Goal: Task Accomplishment & Management: Use online tool/utility

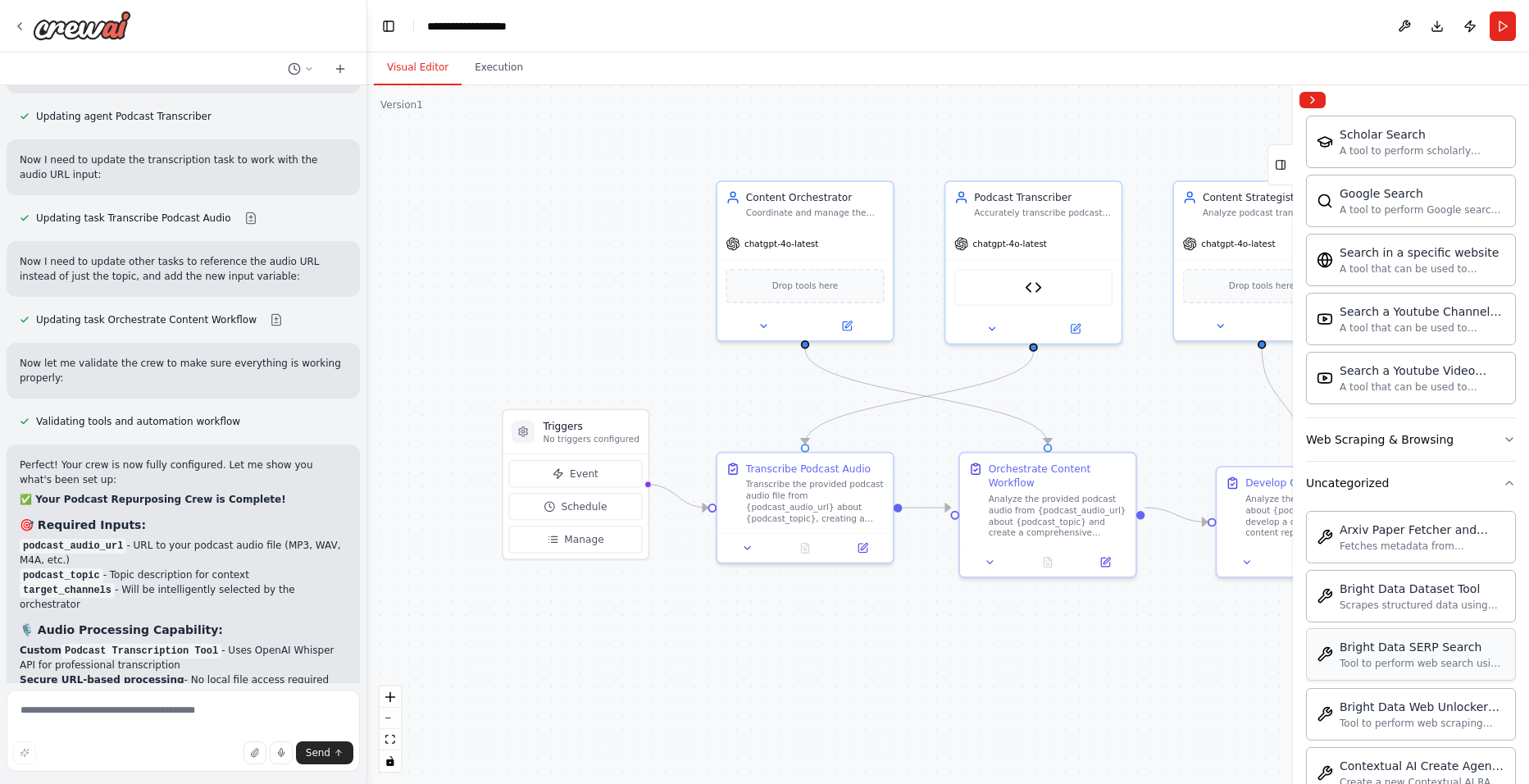
scroll to position [1229, 0]
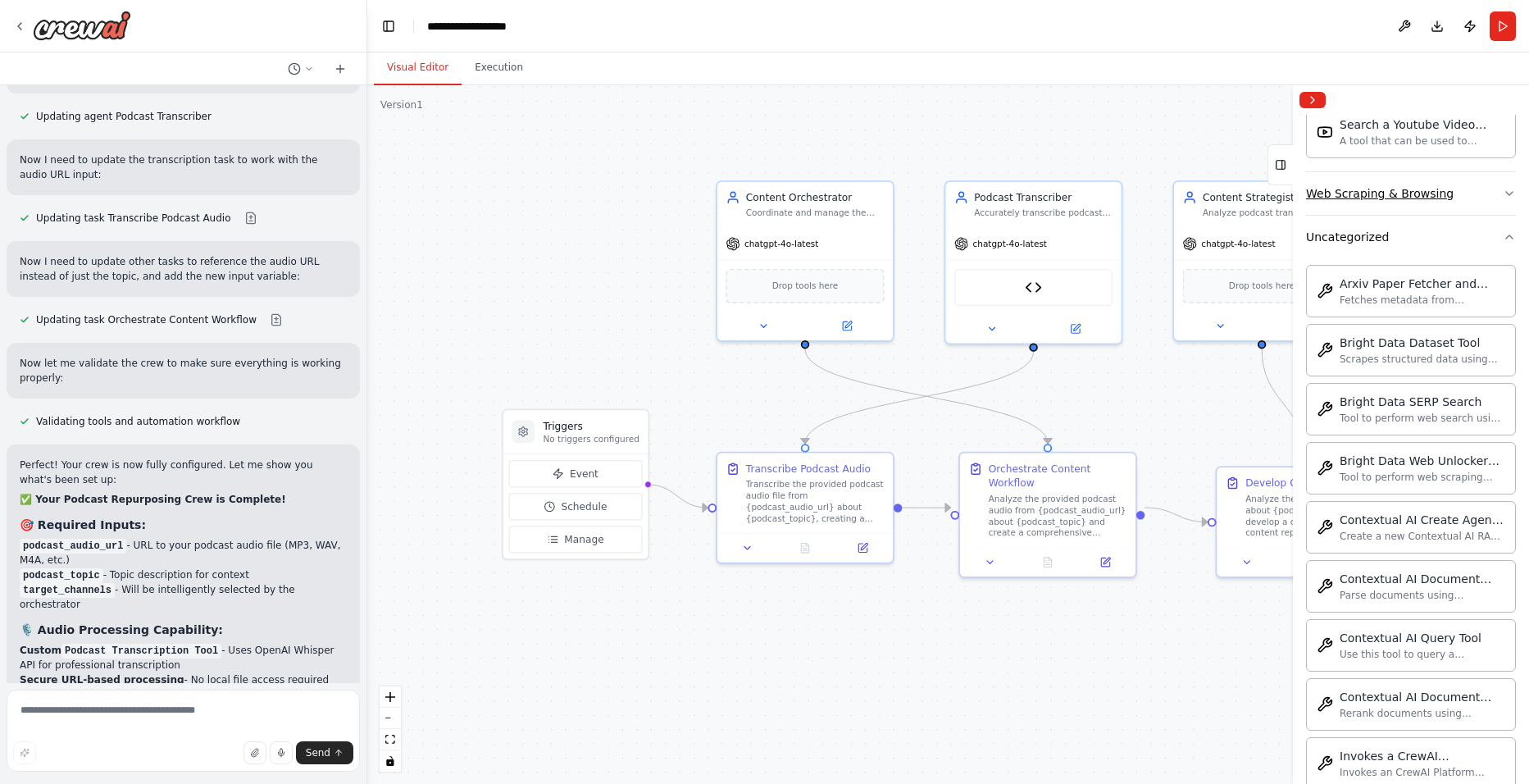
click at [1224, 191] on button "Web Scraping & Browsing" at bounding box center [1411, 194] width 210 height 43
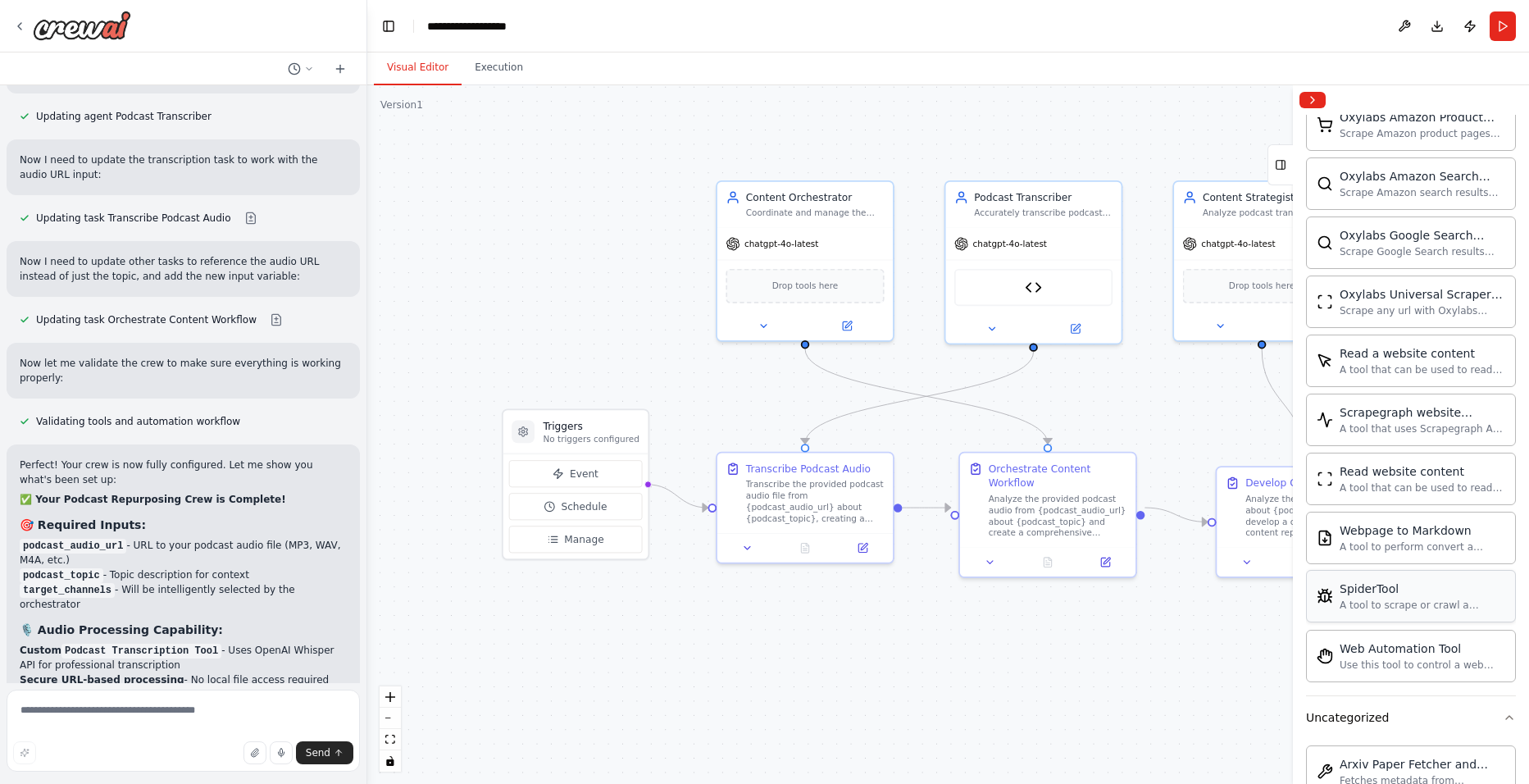
scroll to position [1885, 0]
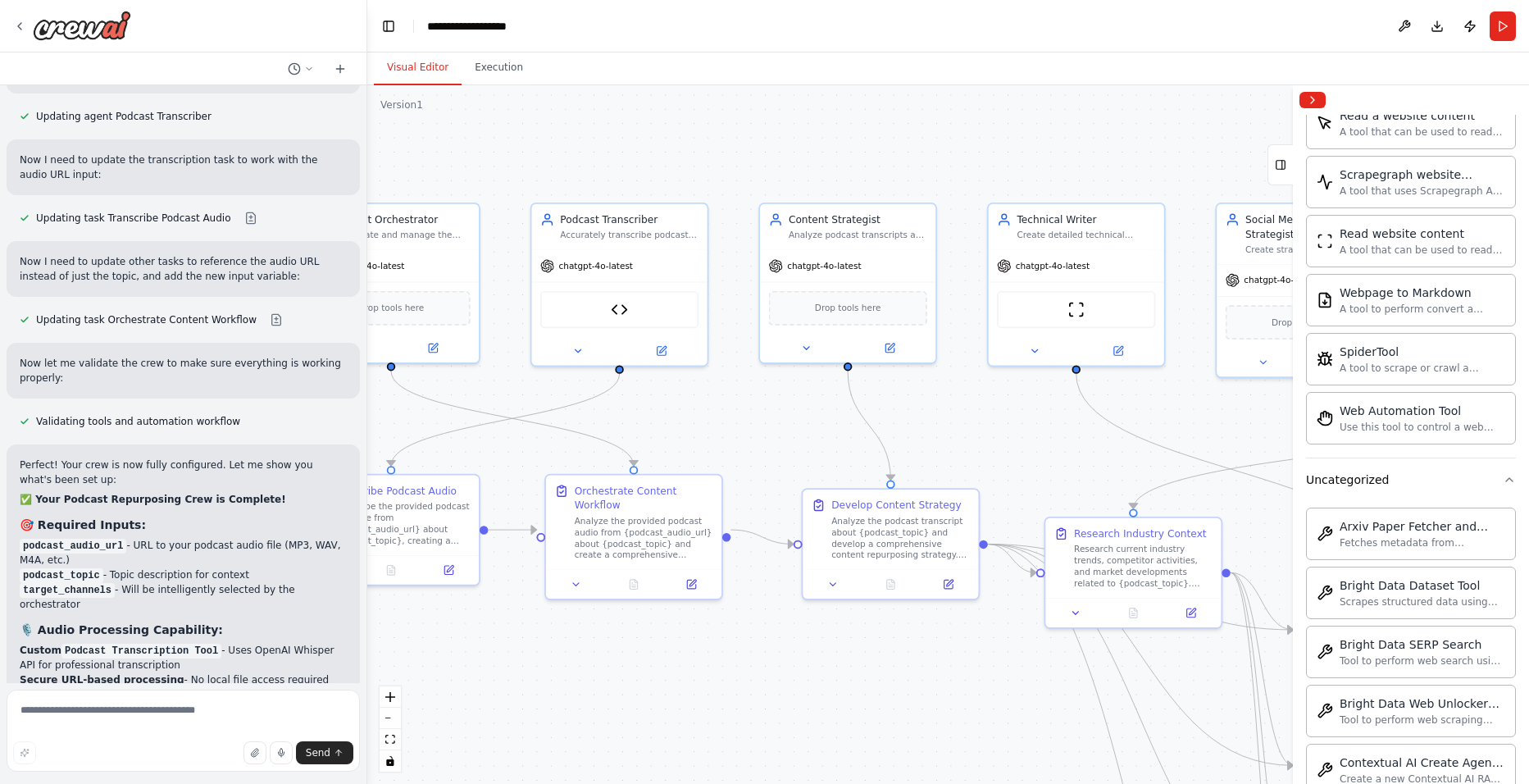
drag, startPoint x: 1202, startPoint y: 449, endPoint x: 787, endPoint y: 471, distance: 415.6
click at [787, 471] on div ".deletable-edge-delete-btn { width: 20px; height: 20px; border: 0px solid #ffff…" at bounding box center [948, 435] width 1162 height 699
click at [1174, 570] on div "Research current industry trends, competitor activities, and market development…" at bounding box center [1143, 563] width 138 height 45
click at [1197, 613] on icon at bounding box center [1192, 610] width 12 height 12
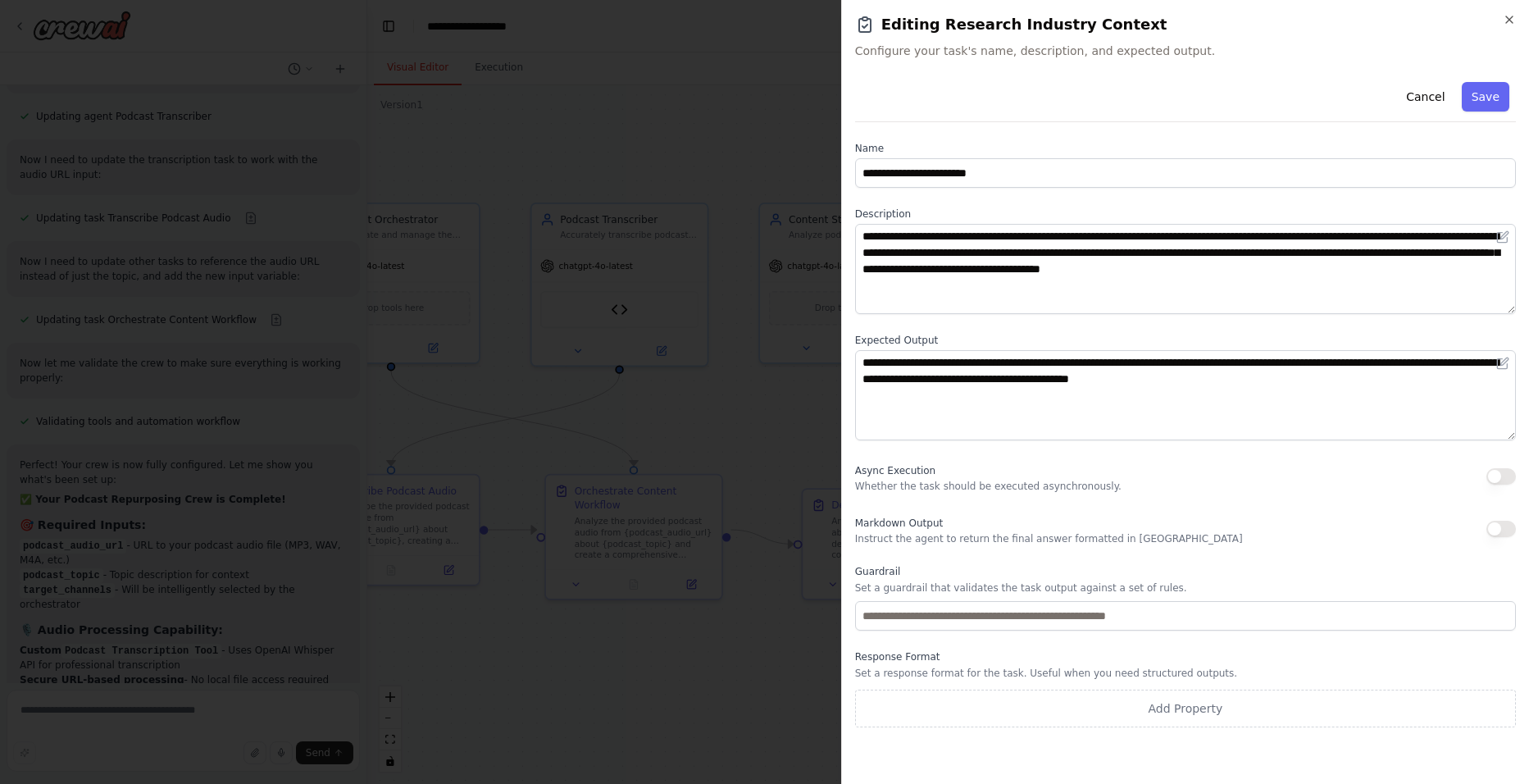
click at [1224, 27] on h2 "Editing Research Industry Context" at bounding box center [1185, 25] width 661 height 23
click at [1224, 21] on icon "button" at bounding box center [1510, 19] width 7 height 7
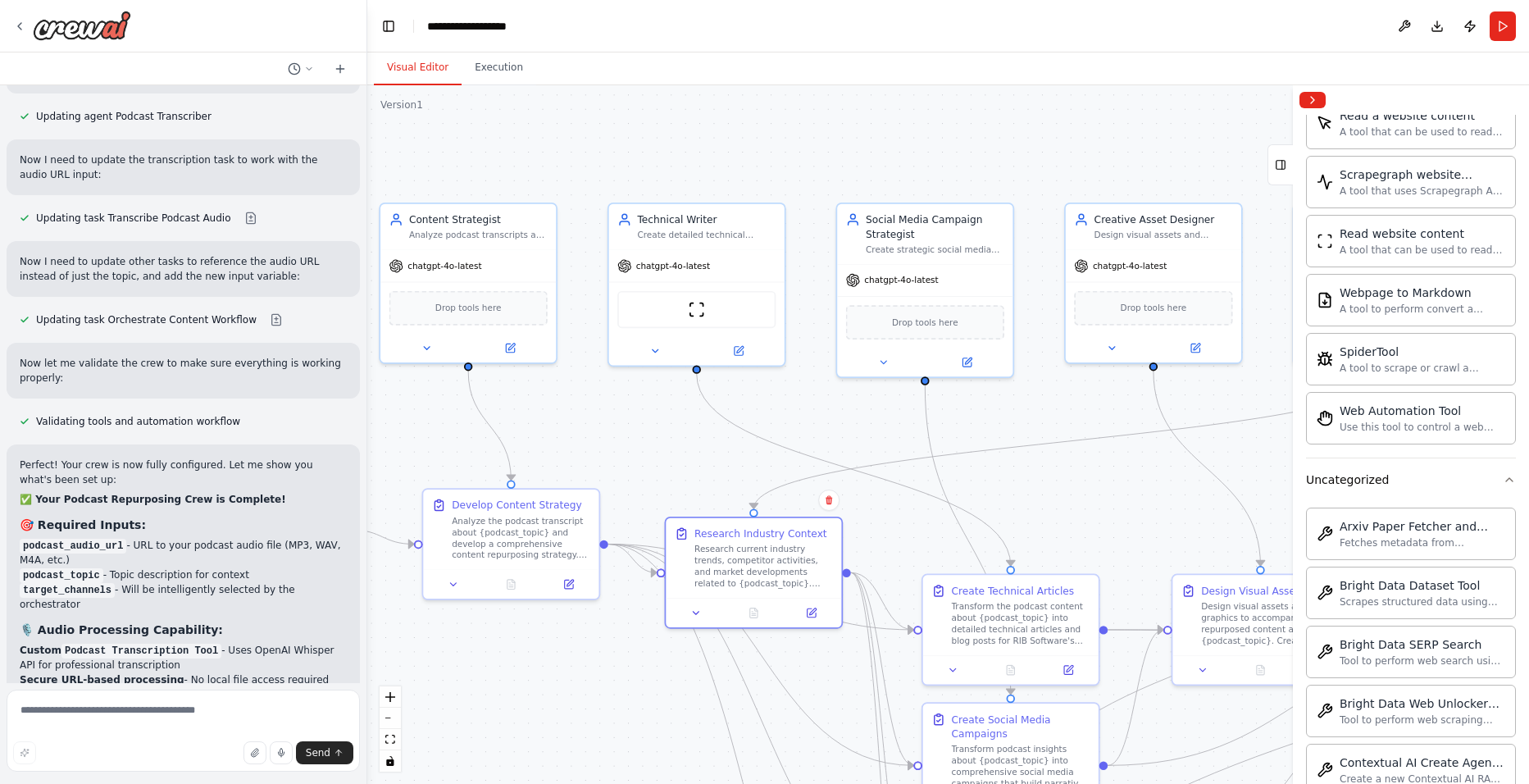
drag, startPoint x: 1072, startPoint y: 473, endPoint x: 640, endPoint y: 467, distance: 432.0
click at [651, 468] on div ".deletable-edge-delete-btn { width: 20px; height: 20px; border: 0px solid #ffff…" at bounding box center [948, 435] width 1162 height 699
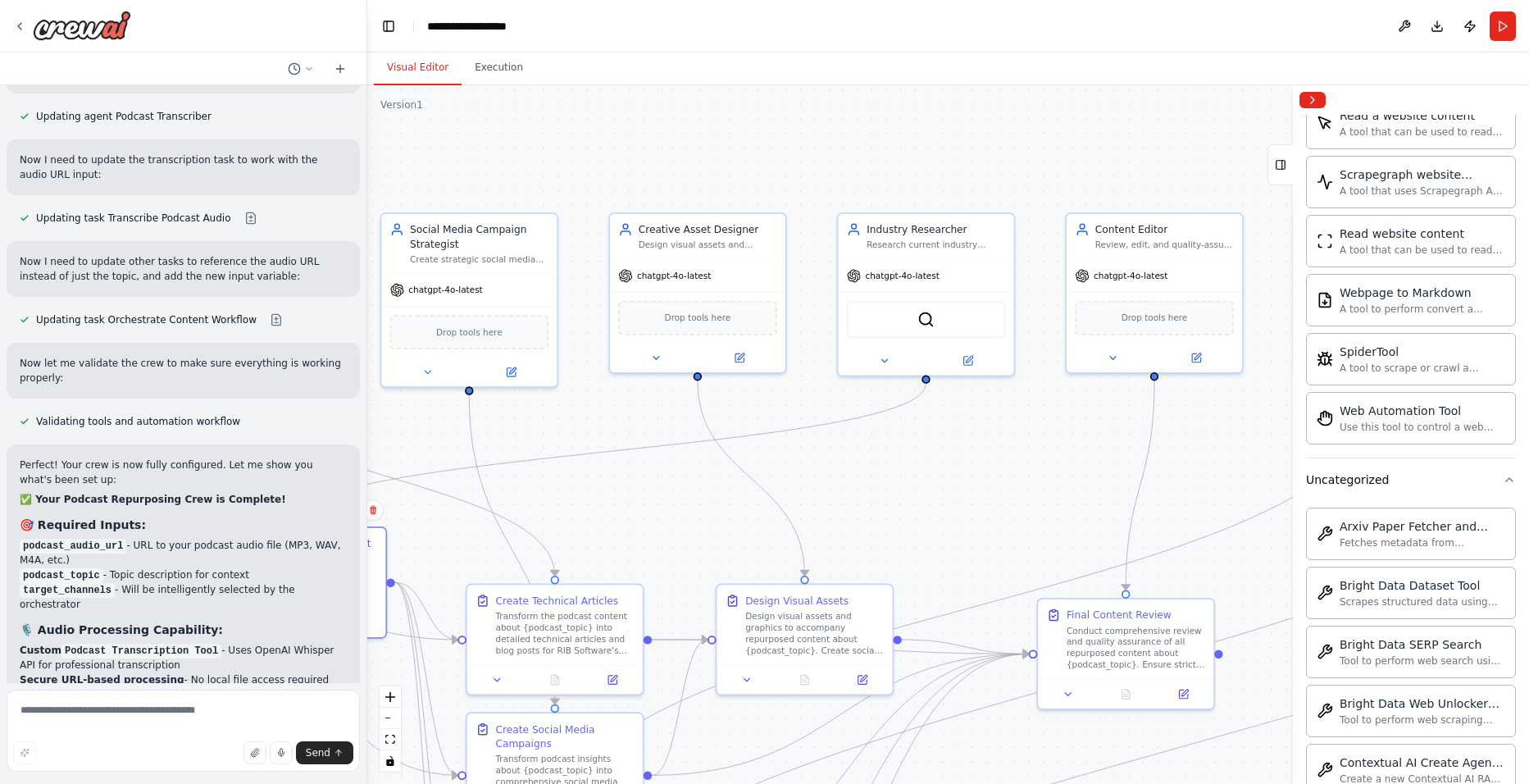
drag, startPoint x: 1122, startPoint y: 480, endPoint x: 682, endPoint y: 489, distance: 440.1
click at [696, 492] on div ".deletable-edge-delete-btn { width: 20px; height: 20px; border: 0px solid #ffff…" at bounding box center [948, 435] width 1162 height 699
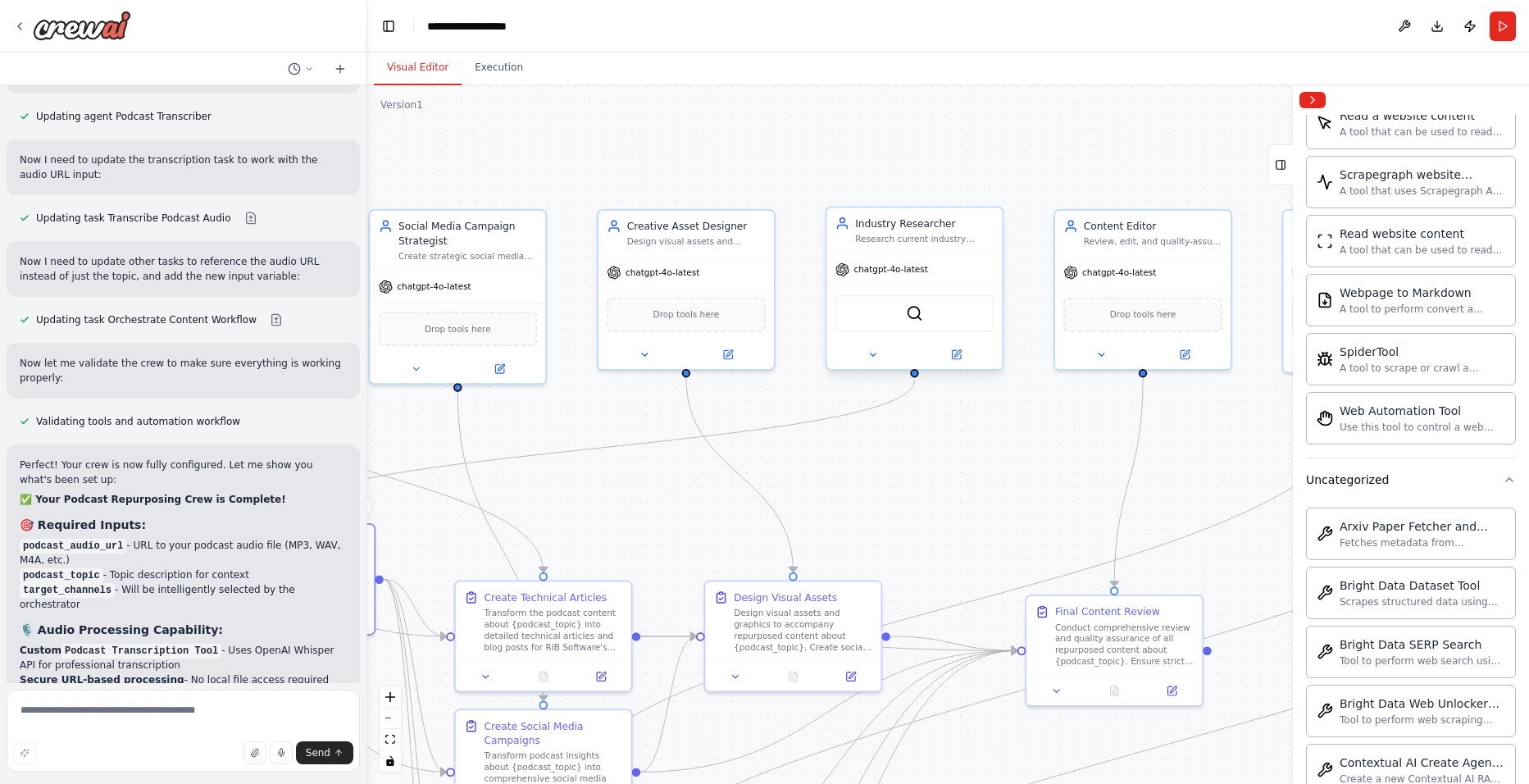
click at [943, 270] on div "chatgpt-4o-latest" at bounding box center [914, 270] width 175 height 31
click at [965, 356] on button at bounding box center [956, 354] width 80 height 17
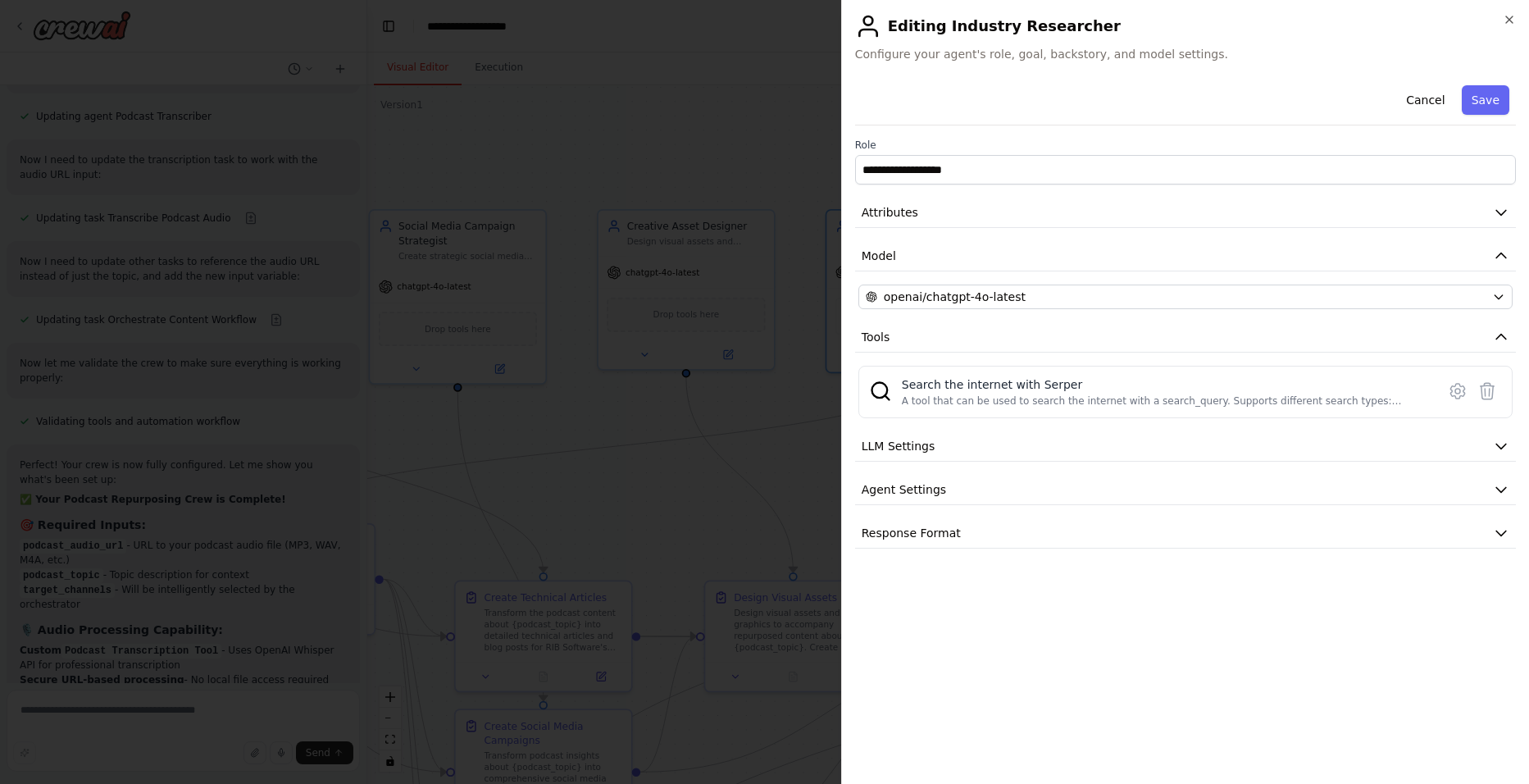
click at [1224, 16] on div "**********" at bounding box center [1185, 392] width 688 height 784
click at [1224, 18] on icon "button" at bounding box center [1510, 20] width 14 height 14
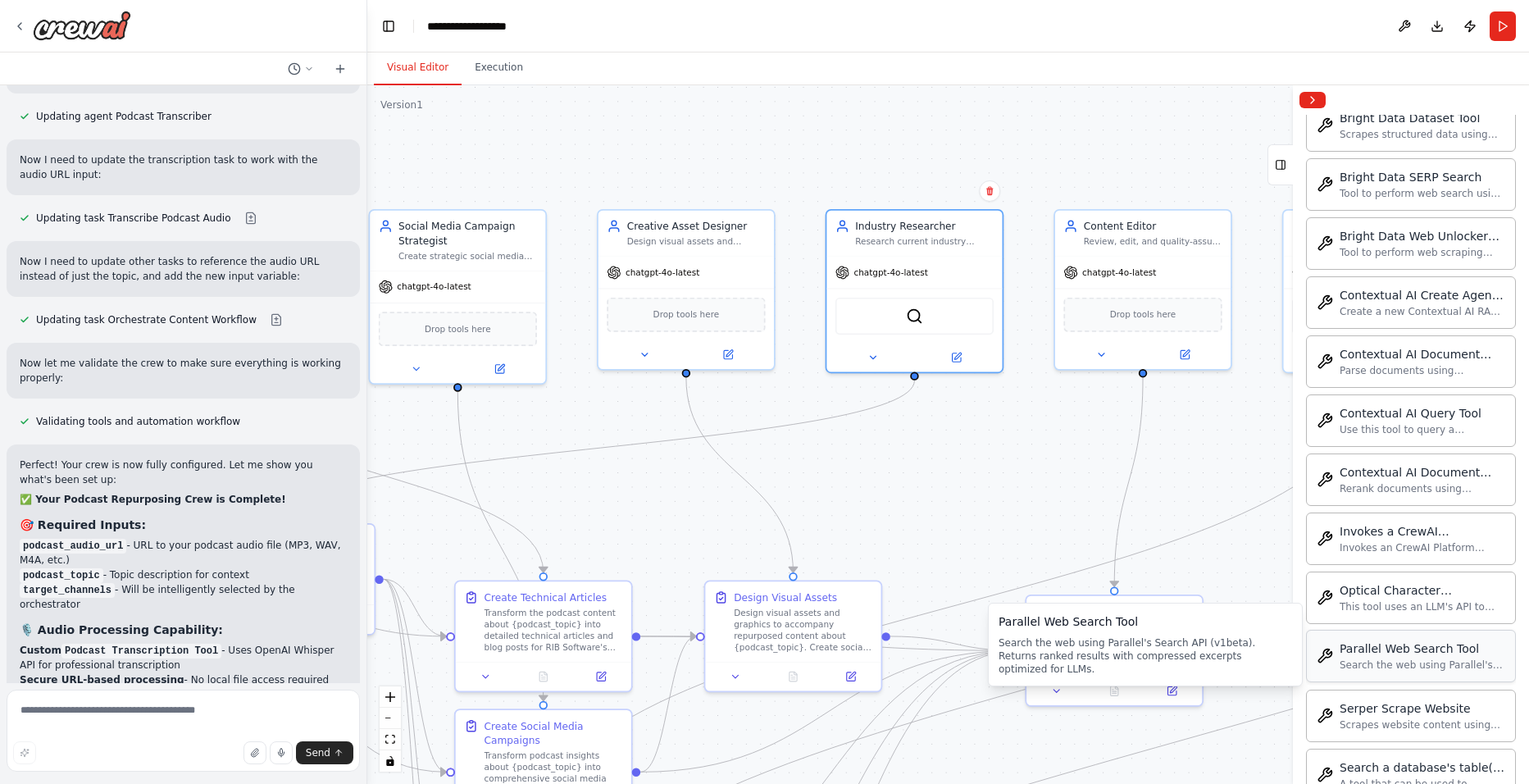
scroll to position [2377, 0]
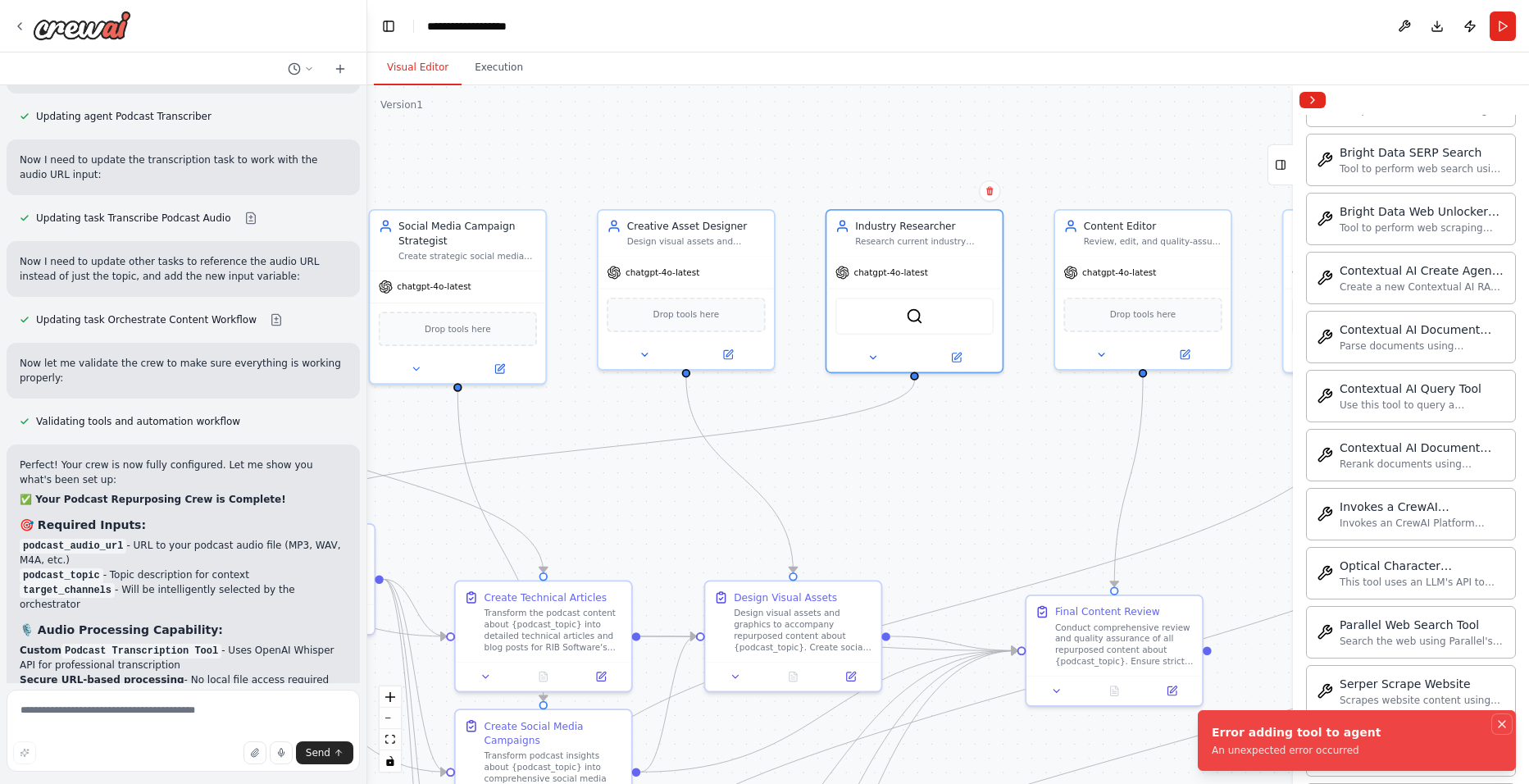
click at [1224, 624] on icon "Notifications (F8)" at bounding box center [1503, 724] width 14 height 14
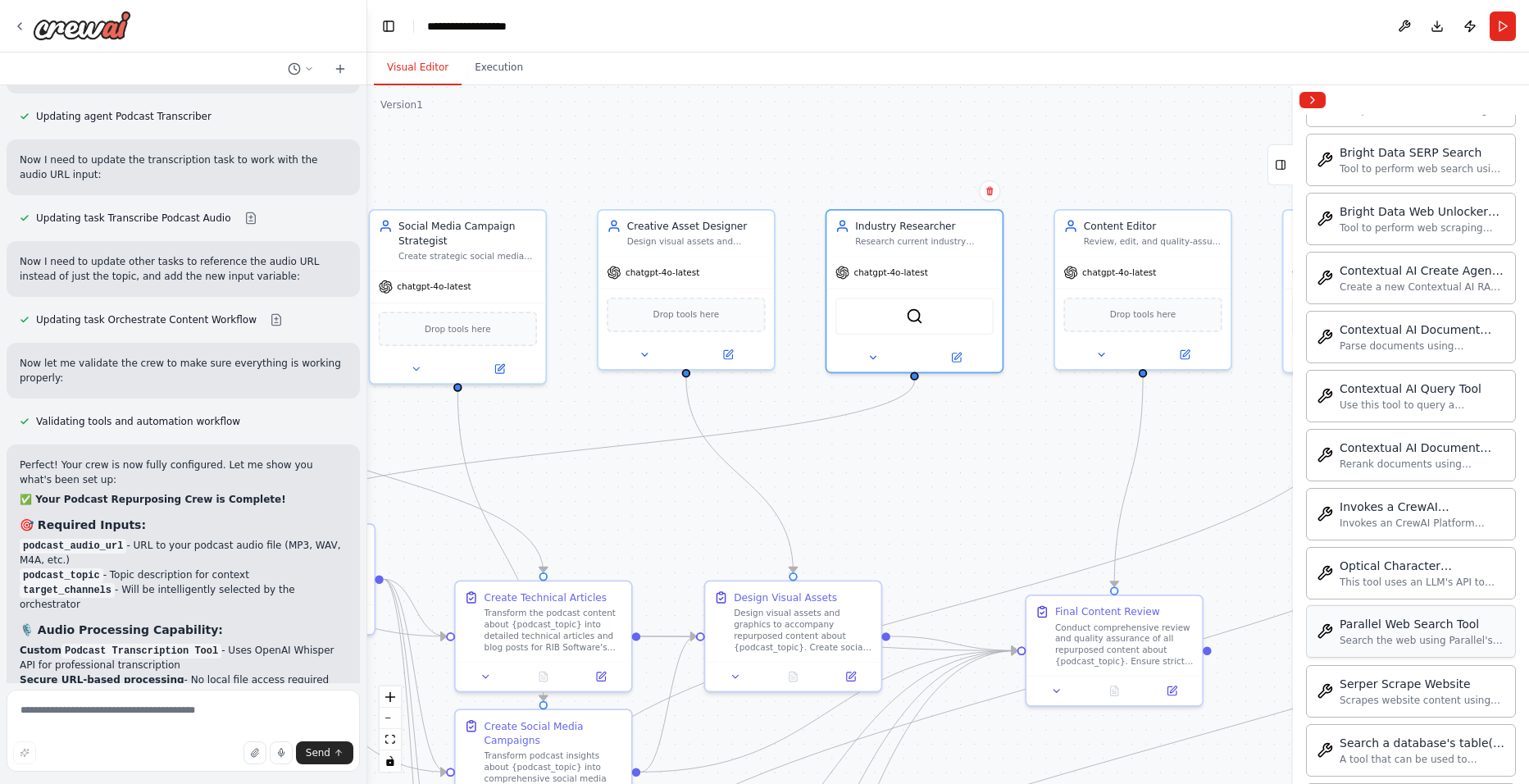
scroll to position [2459, 0]
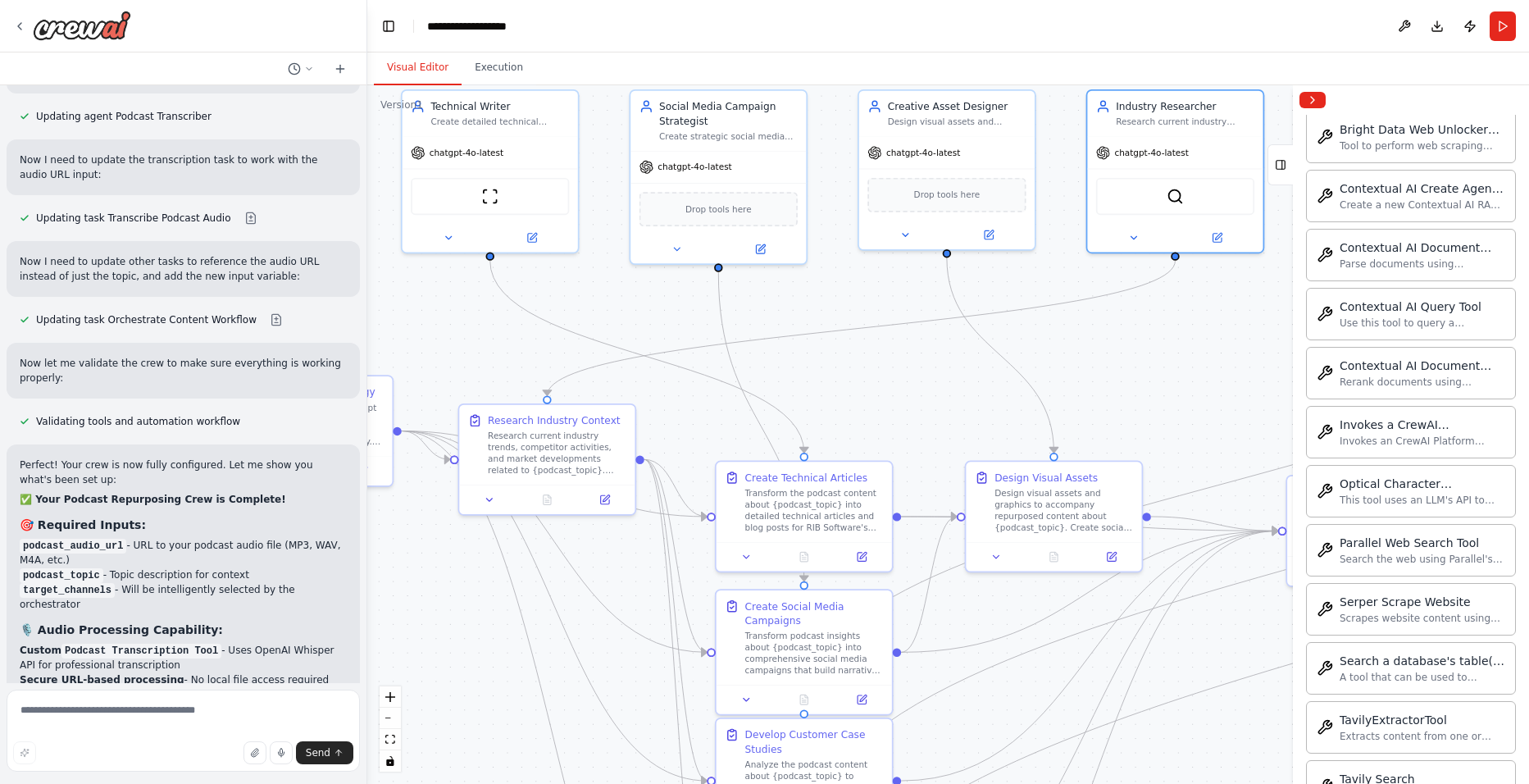
drag, startPoint x: 964, startPoint y: 526, endPoint x: 1225, endPoint y: 406, distance: 287.3
click at [1224, 406] on div ".deletable-edge-delete-btn { width: 20px; height: 20px; border: 0px solid #ffff…" at bounding box center [948, 435] width 1162 height 699
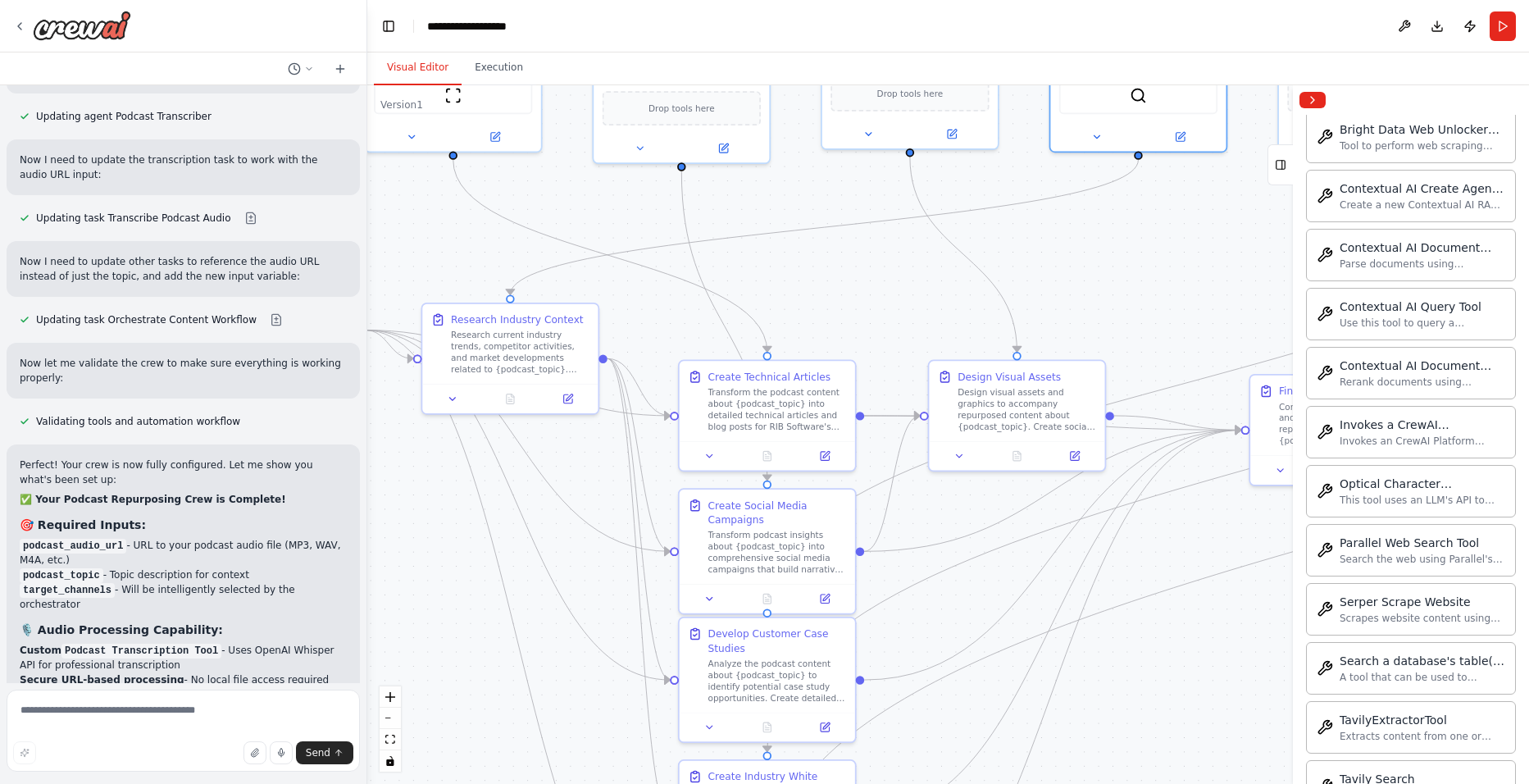
drag, startPoint x: 1225, startPoint y: 406, endPoint x: 1177, endPoint y: 281, distance: 133.9
click at [1177, 281] on div ".deletable-edge-delete-btn { width: 20px; height: 20px; border: 0px solid #ffff…" at bounding box center [948, 435] width 1162 height 699
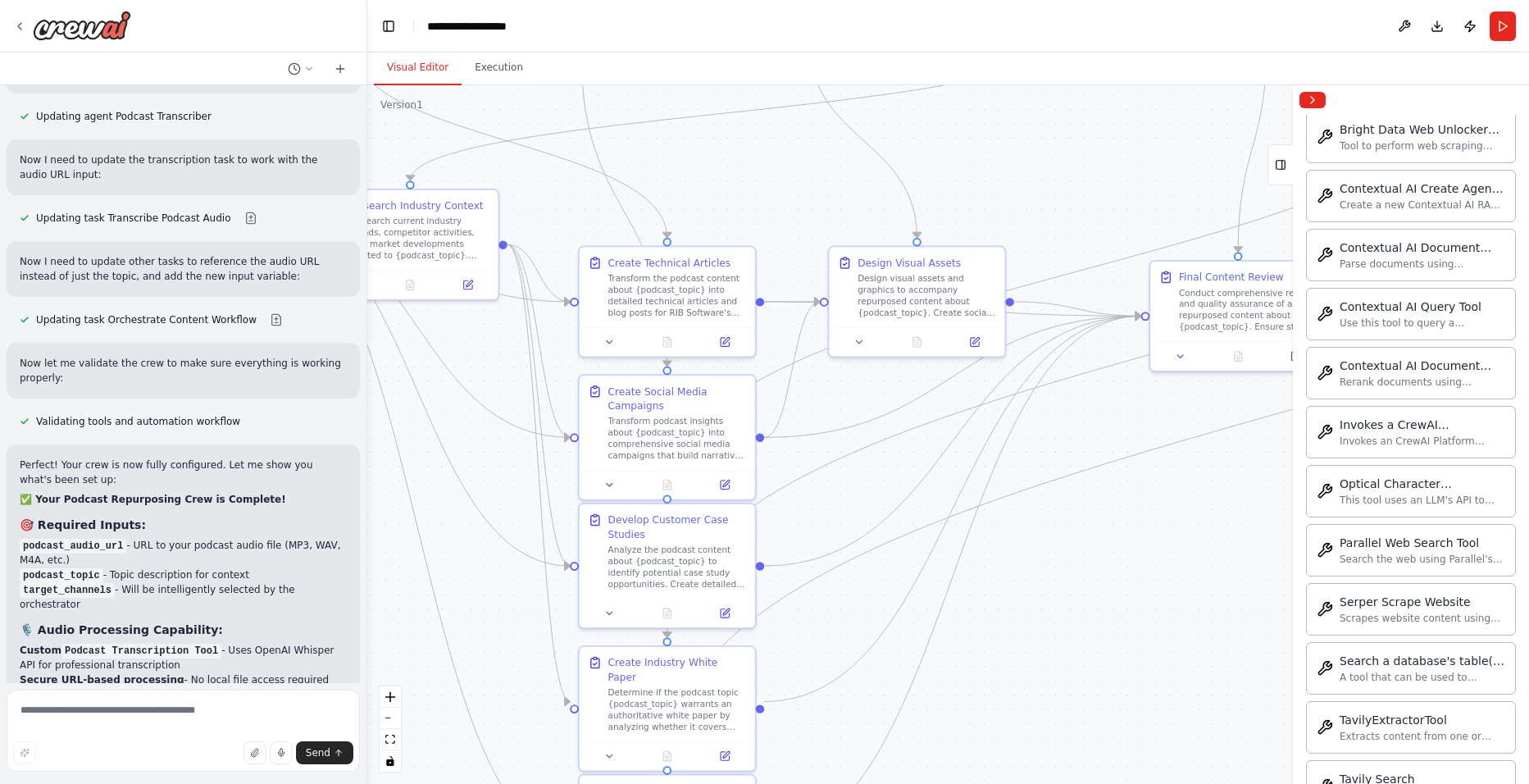
drag, startPoint x: 1165, startPoint y: 732, endPoint x: 1076, endPoint y: 642, distance: 126.6
click at [1076, 624] on div ".deletable-edge-delete-btn { width: 20px; height: 20px; border: 0px solid #ffff…" at bounding box center [948, 435] width 1162 height 699
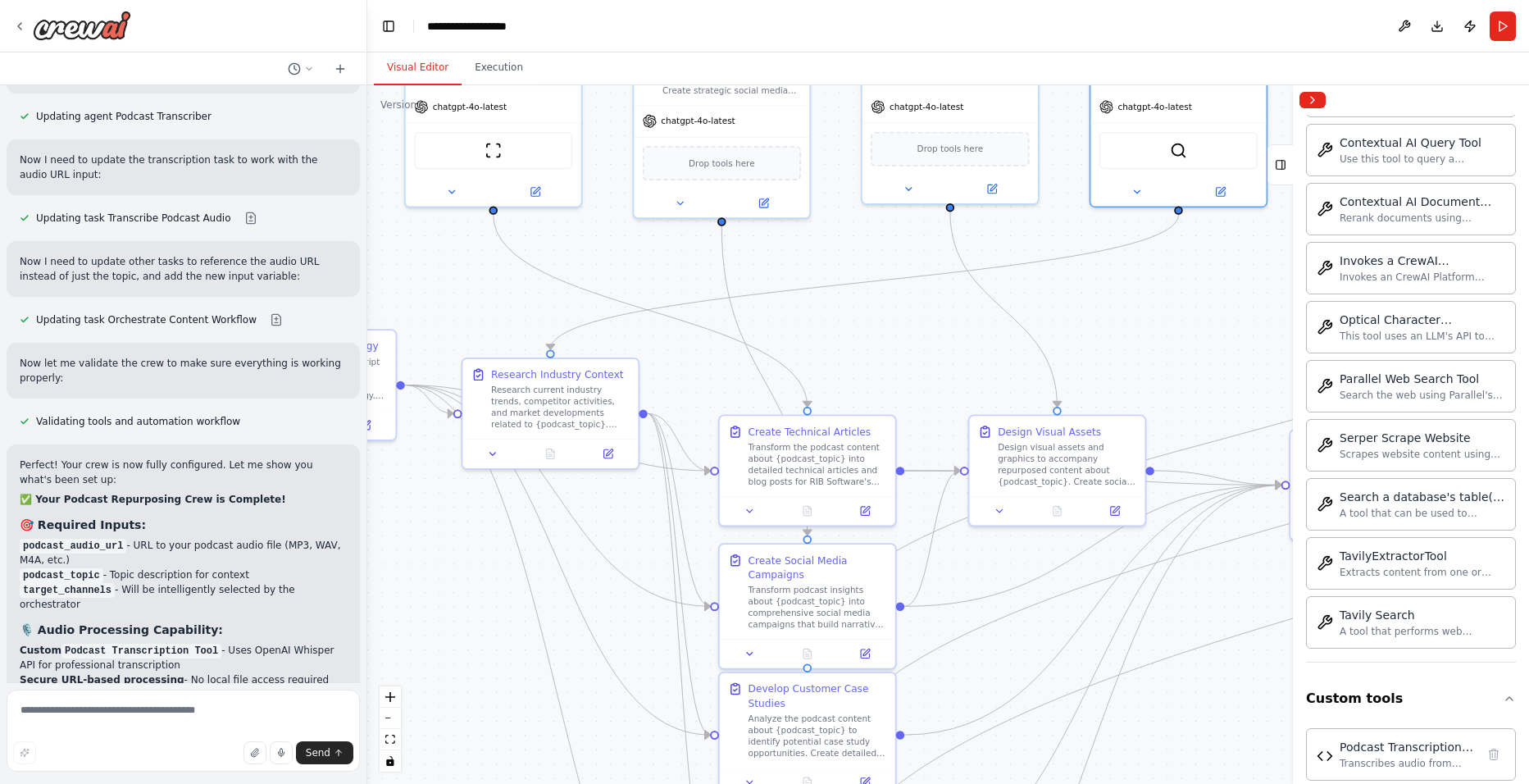
drag, startPoint x: 1077, startPoint y: 557, endPoint x: 1197, endPoint y: 805, distance: 275.5
click at [1197, 624] on html "Create me a content repurposing crew that analyzes audio of our podcast, finds …" at bounding box center [764, 392] width 1529 height 784
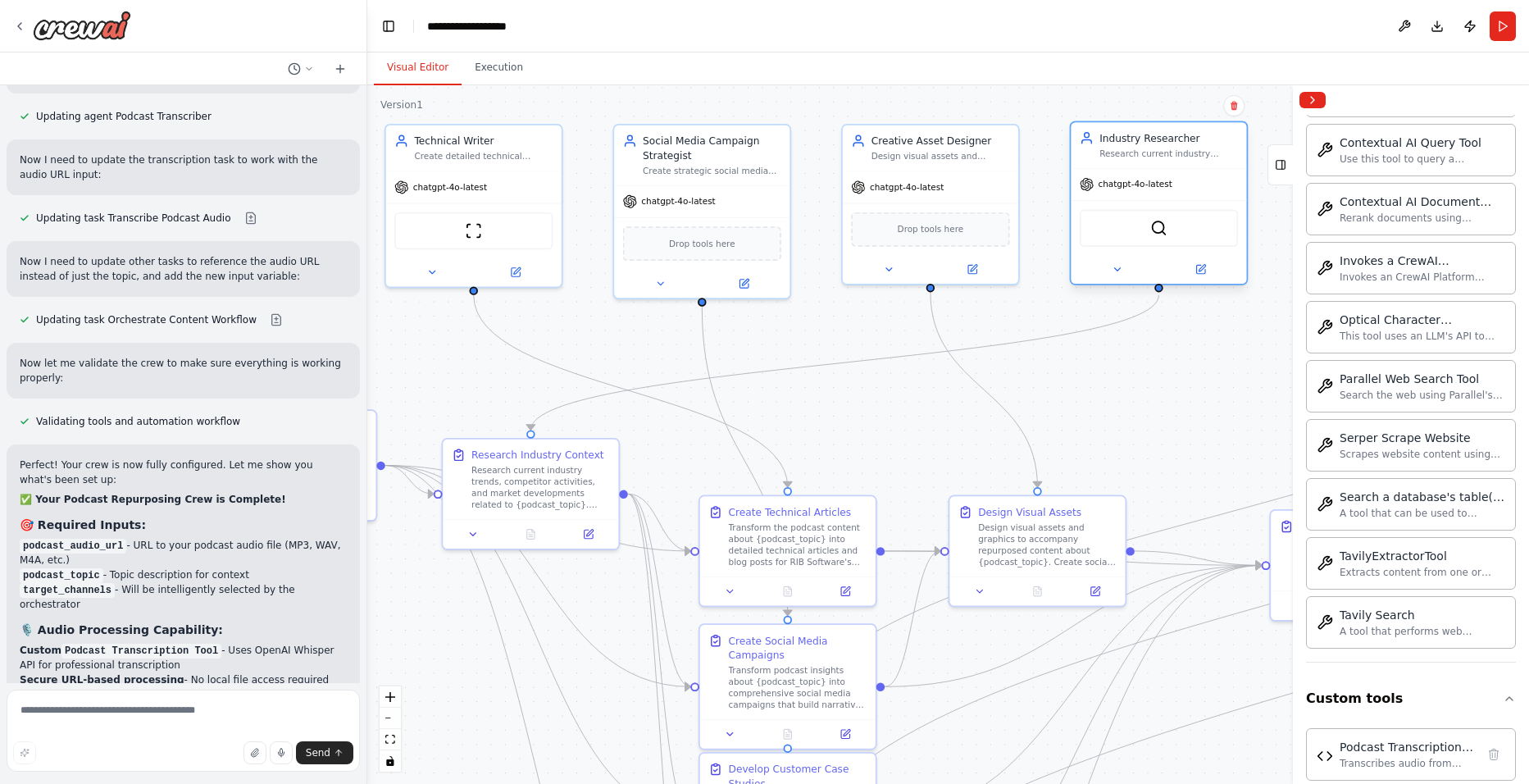
click at [1161, 246] on div "SerperDevTool" at bounding box center [1158, 227] width 158 height 37
click at [1157, 232] on img at bounding box center [1159, 228] width 17 height 17
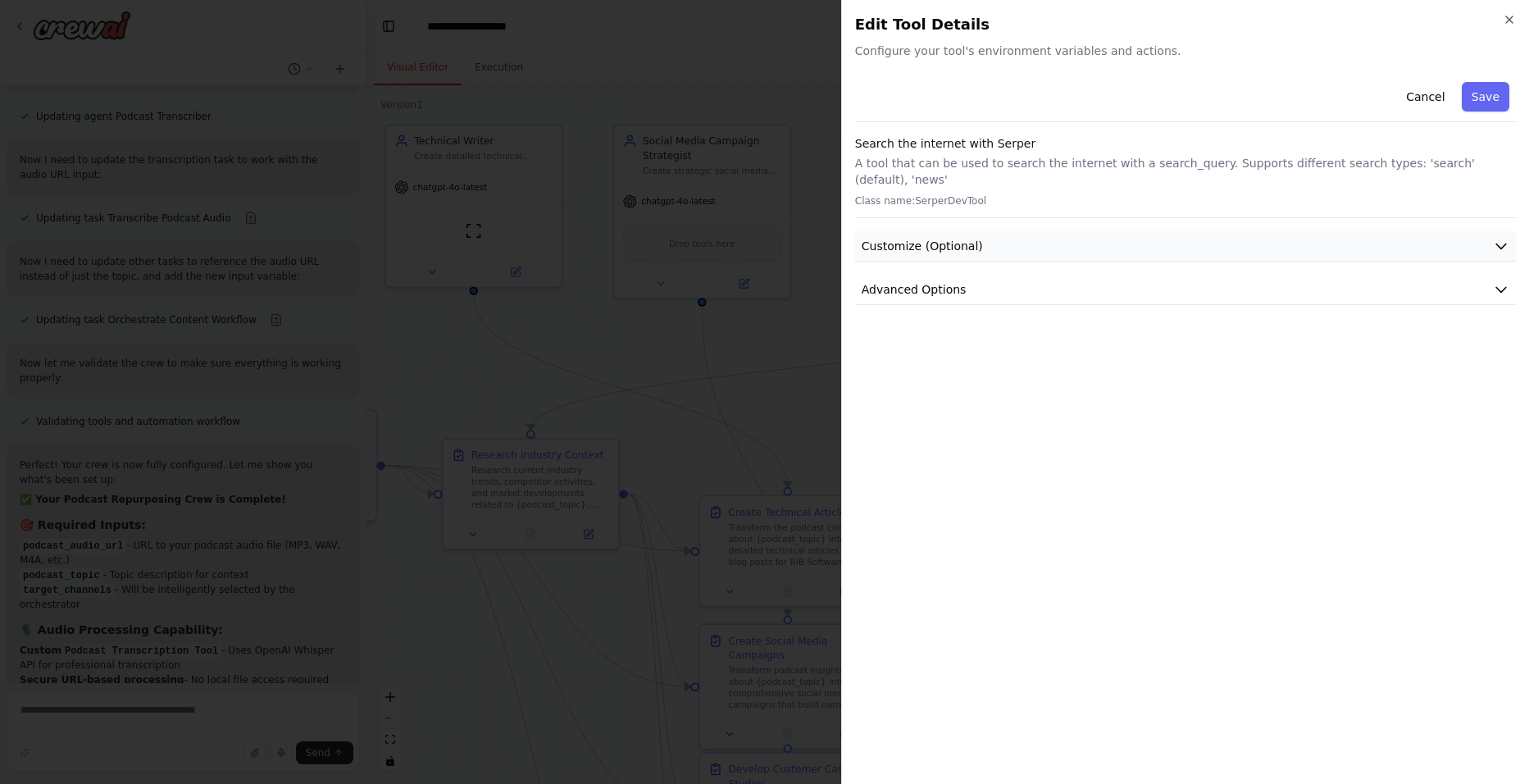
click at [1167, 231] on button "Customize (Optional)" at bounding box center [1185, 246] width 661 height 30
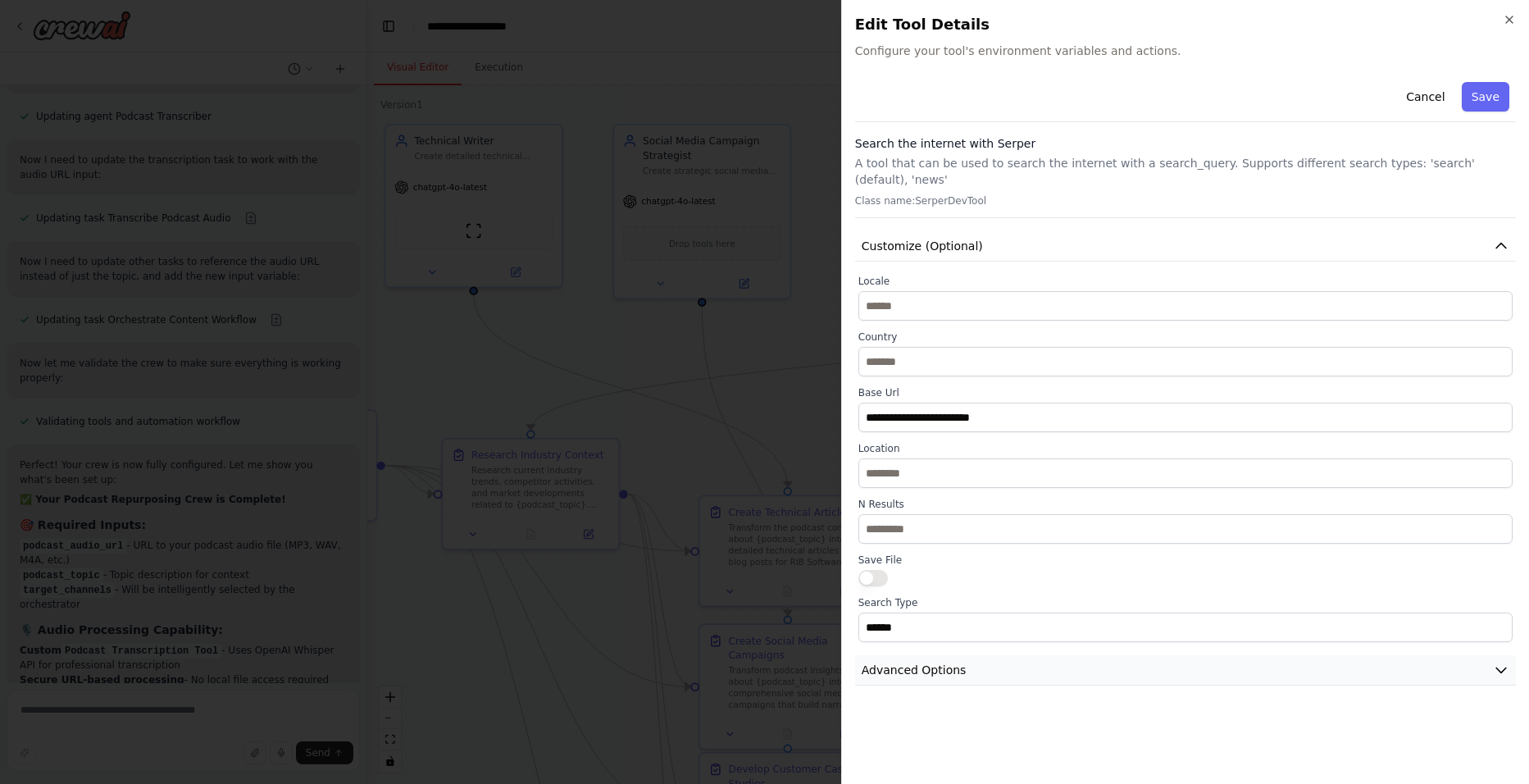
click at [1034, 624] on button "Advanced Options" at bounding box center [1185, 670] width 661 height 30
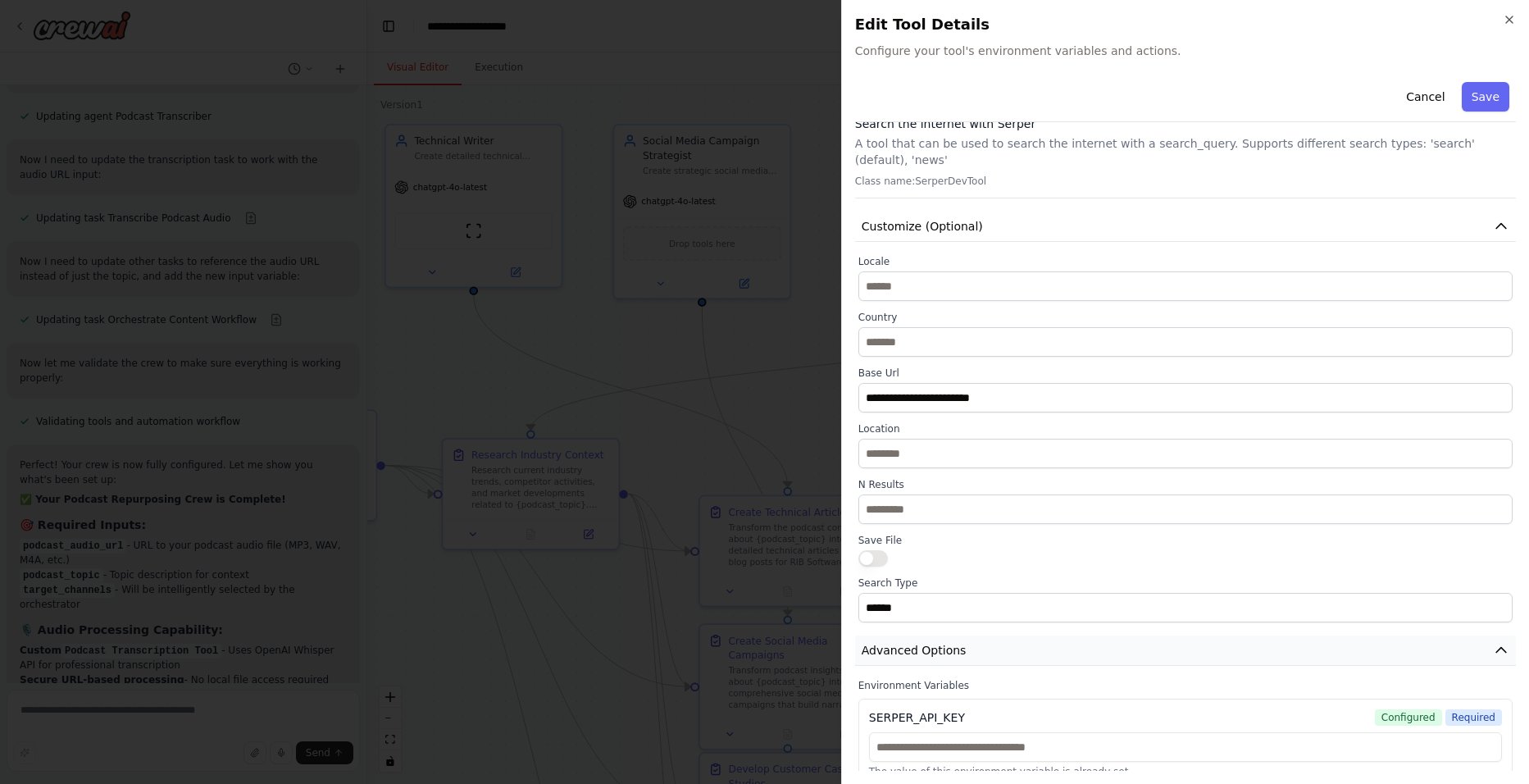
scroll to position [35, 0]
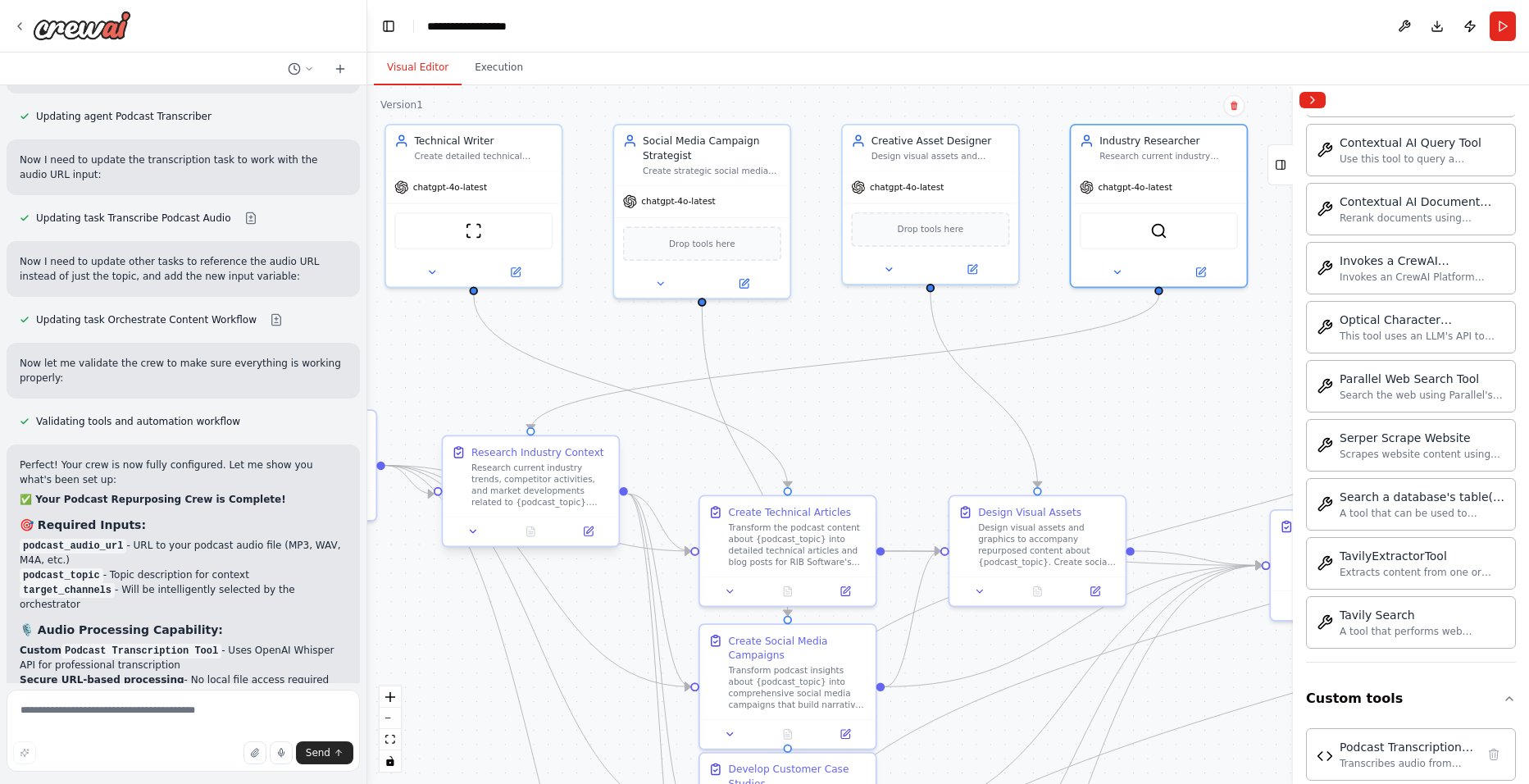
click at [570, 473] on div "Research current industry trends, competitor activities, and market development…" at bounding box center [540, 485] width 138 height 45
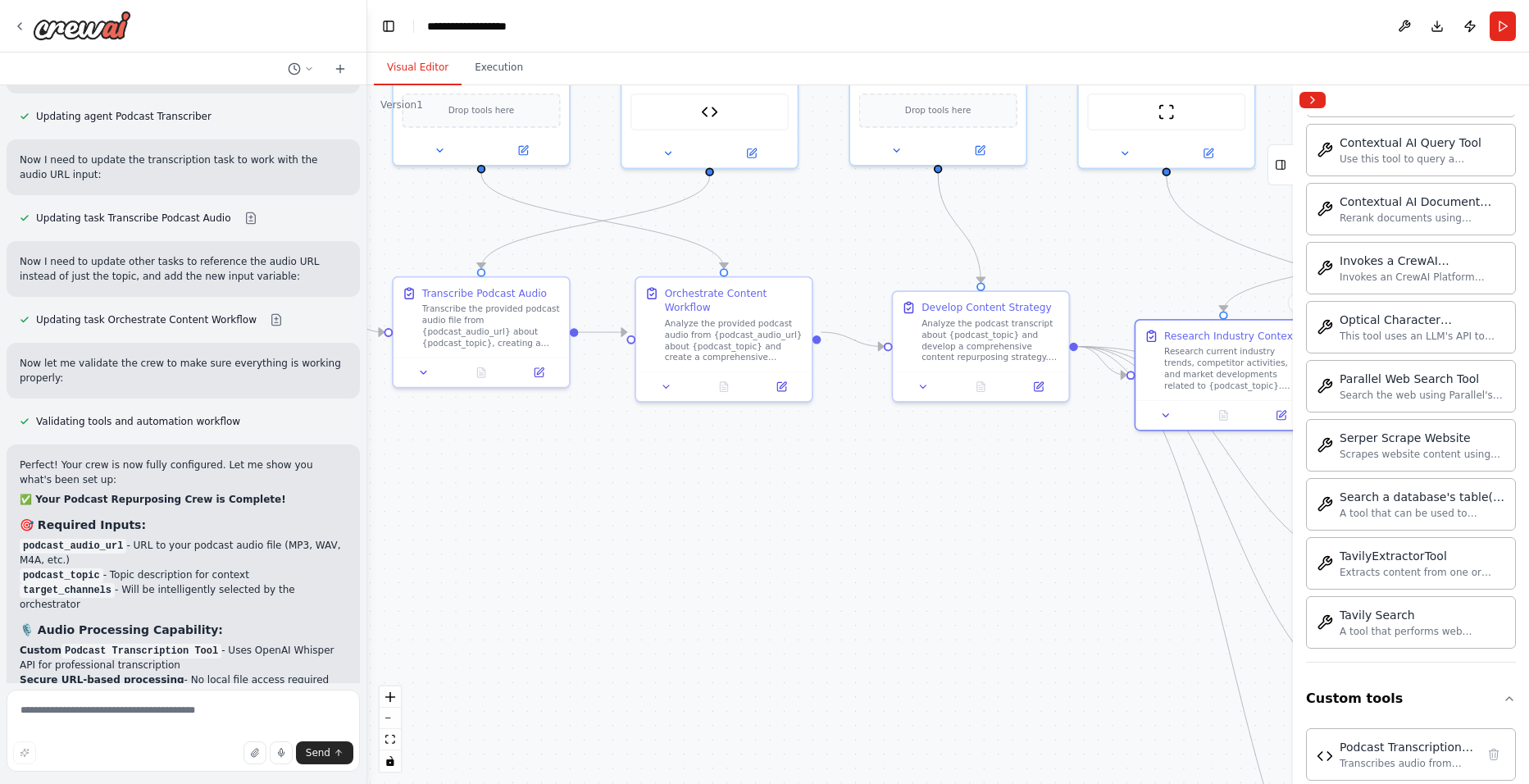
drag, startPoint x: 523, startPoint y: 684, endPoint x: 1152, endPoint y: 578, distance: 637.9
click at [1152, 578] on div ".deletable-edge-delete-btn { width: 20px; height: 20px; border: 0px solid #ffff…" at bounding box center [948, 435] width 1162 height 699
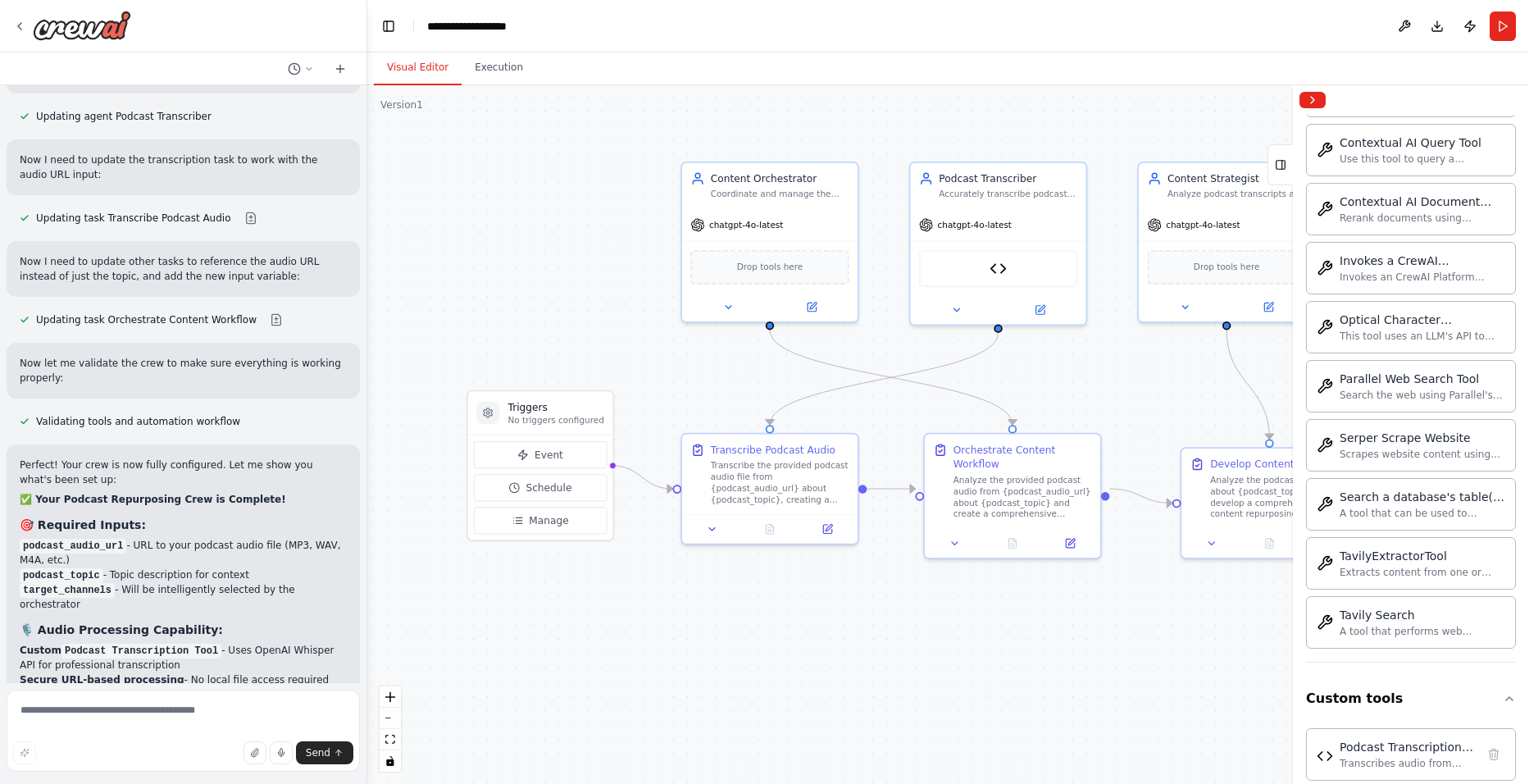
drag, startPoint x: 715, startPoint y: 566, endPoint x: 999, endPoint y: 724, distance: 325.0
click at [999, 624] on div ".deletable-edge-delete-btn { width: 20px; height: 20px; border: 0px solid #ffff…" at bounding box center [948, 435] width 1162 height 699
